Goal: Task Accomplishment & Management: Use online tool/utility

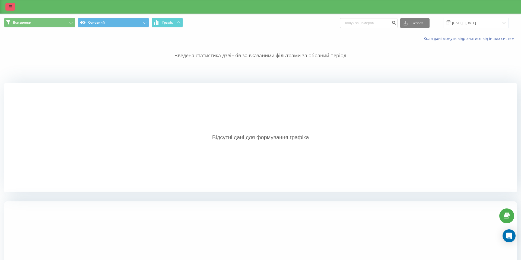
click at [13, 3] on link at bounding box center [10, 7] width 10 height 8
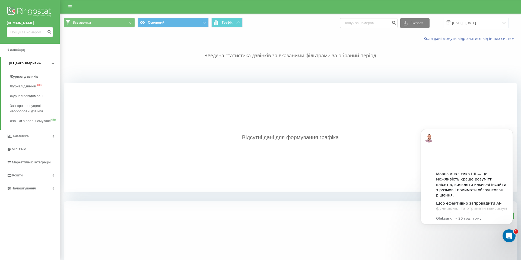
click at [25, 63] on span "Центр звернень" at bounding box center [27, 63] width 28 height 4
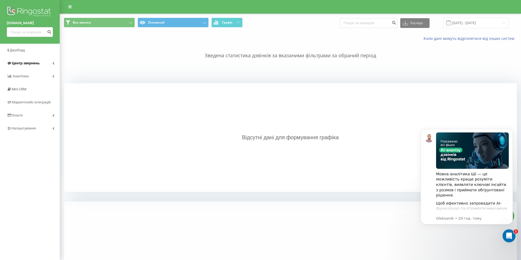
click at [25, 62] on span "Центр звернень" at bounding box center [26, 63] width 28 height 4
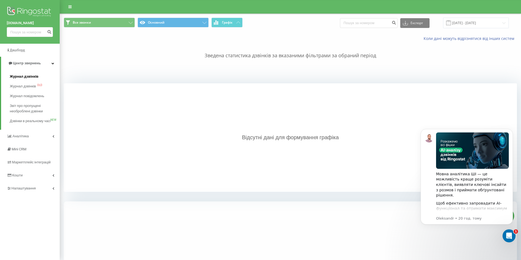
click at [22, 77] on span "Журнал дзвінків" at bounding box center [24, 76] width 29 height 5
